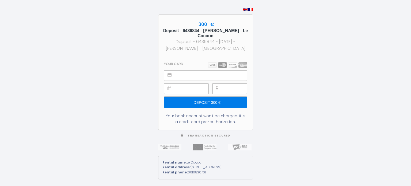
click at [206, 100] on input "Deposit 300 €" at bounding box center [205, 102] width 83 height 11
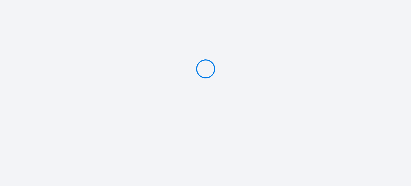
type input "Deposit 300 €"
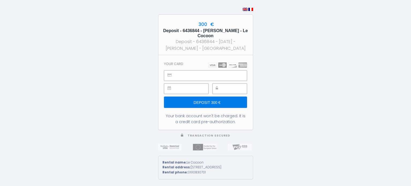
click at [222, 86] on div at bounding box center [229, 88] width 35 height 10
click at [205, 100] on input "Deposit 300 €" at bounding box center [205, 102] width 83 height 11
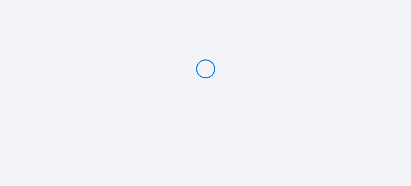
type input "Deposit 300 €"
